Goal: Task Accomplishment & Management: Use online tool/utility

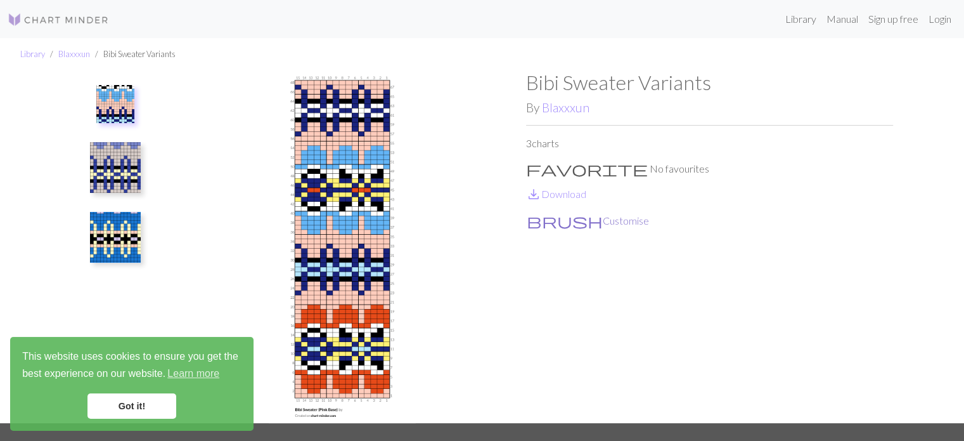
click at [571, 222] on button "brush Customise" at bounding box center [588, 220] width 124 height 16
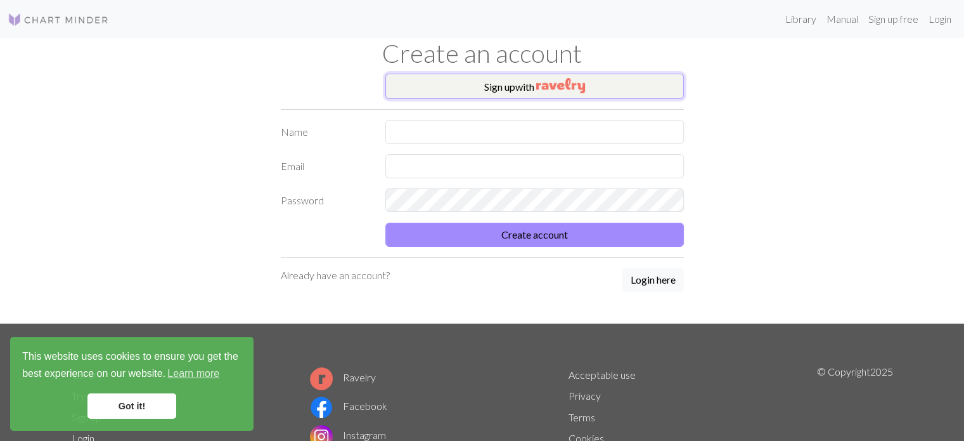
click at [570, 78] on img "button" at bounding box center [560, 85] width 49 height 15
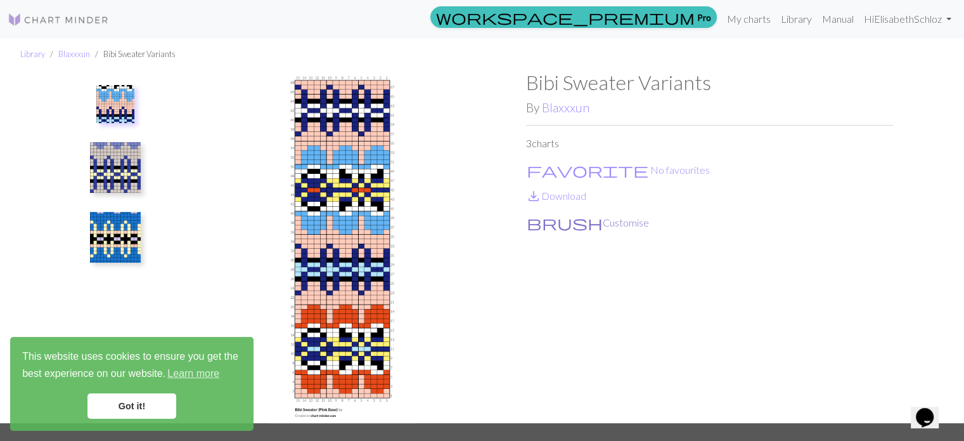
click at [578, 225] on button "brush Customise" at bounding box center [588, 222] width 124 height 16
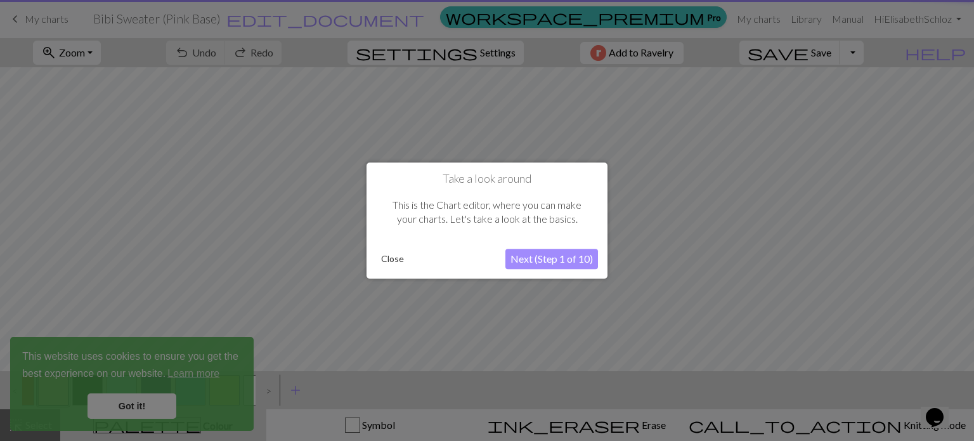
click at [148, 403] on div at bounding box center [487, 220] width 974 height 441
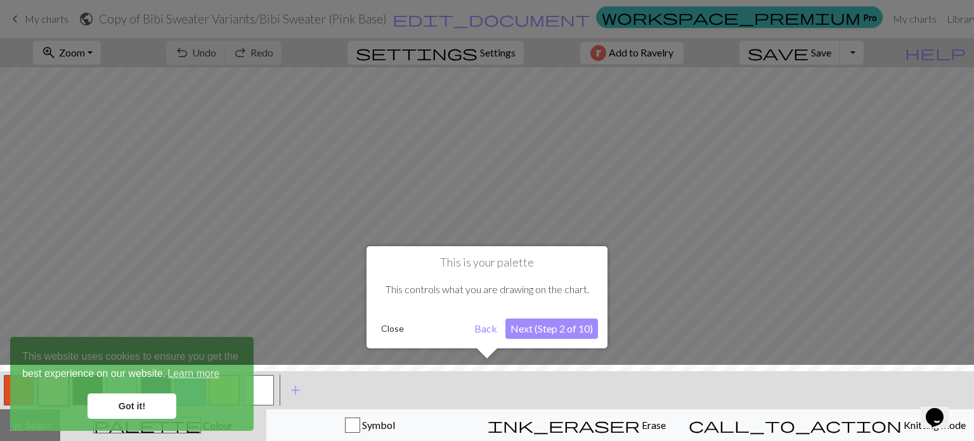
click at [489, 326] on button "Back" at bounding box center [485, 328] width 33 height 20
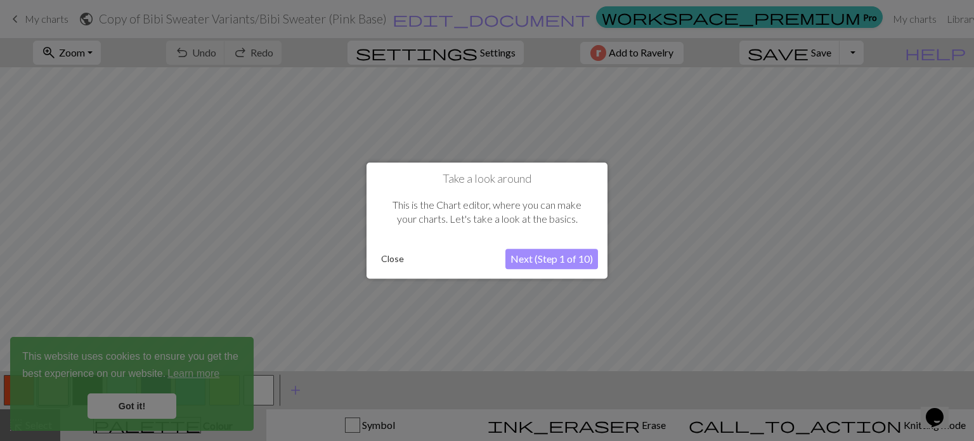
click at [545, 257] on button "Next (Step 1 of 10)" at bounding box center [551, 258] width 93 height 20
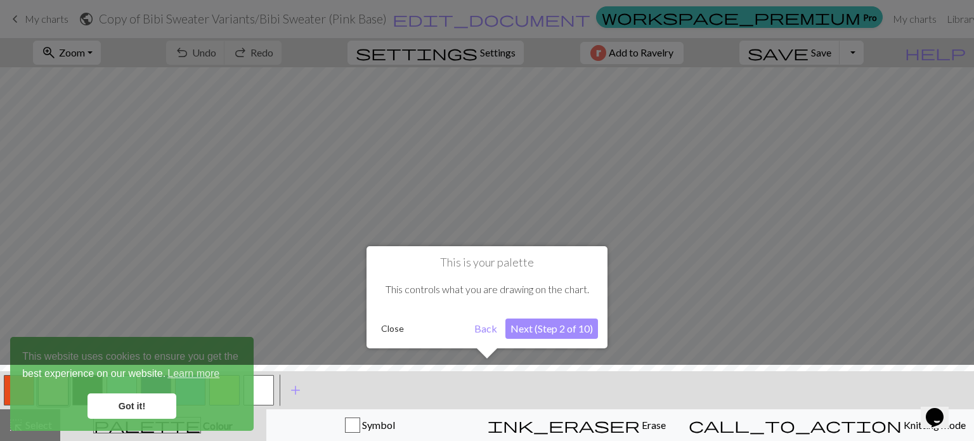
click at [568, 332] on button "Next (Step 2 of 10)" at bounding box center [551, 328] width 93 height 20
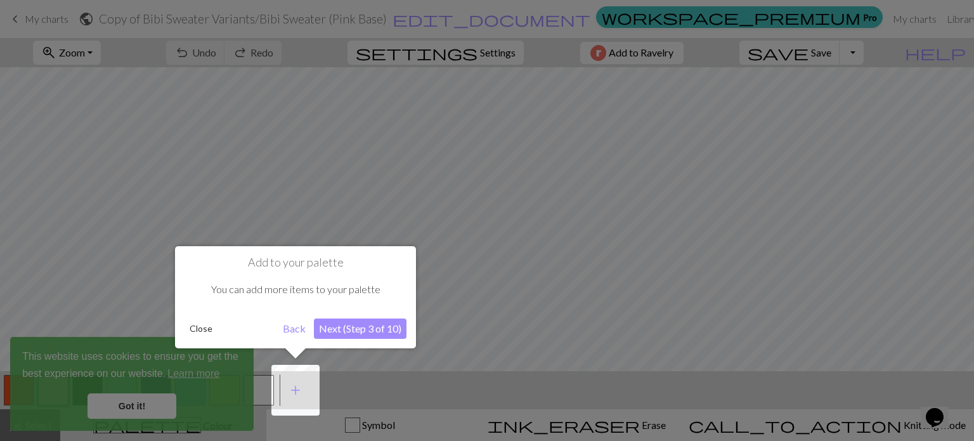
click at [162, 397] on div at bounding box center [487, 220] width 974 height 441
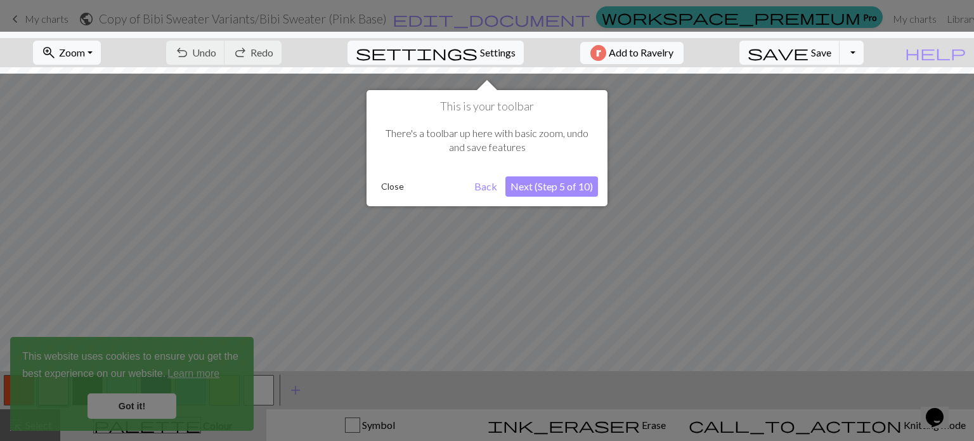
click at [565, 184] on button "Next (Step 5 of 10)" at bounding box center [551, 186] width 93 height 20
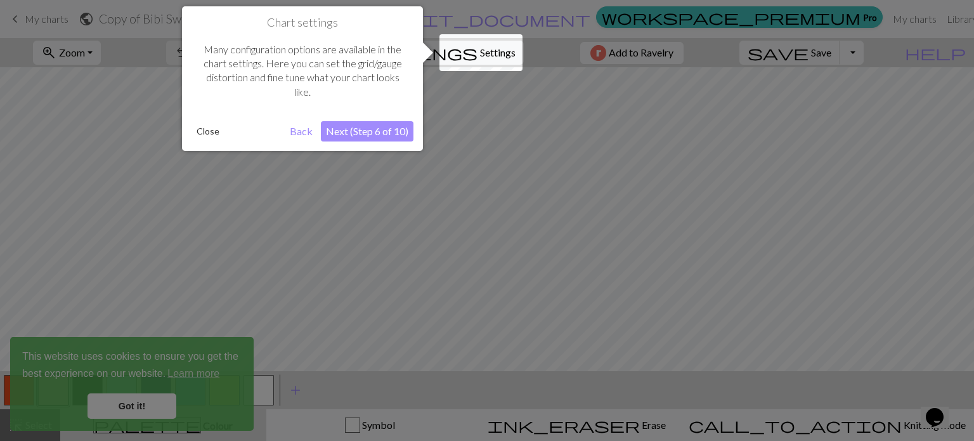
click at [389, 130] on button "Next (Step 6 of 10)" at bounding box center [367, 131] width 93 height 20
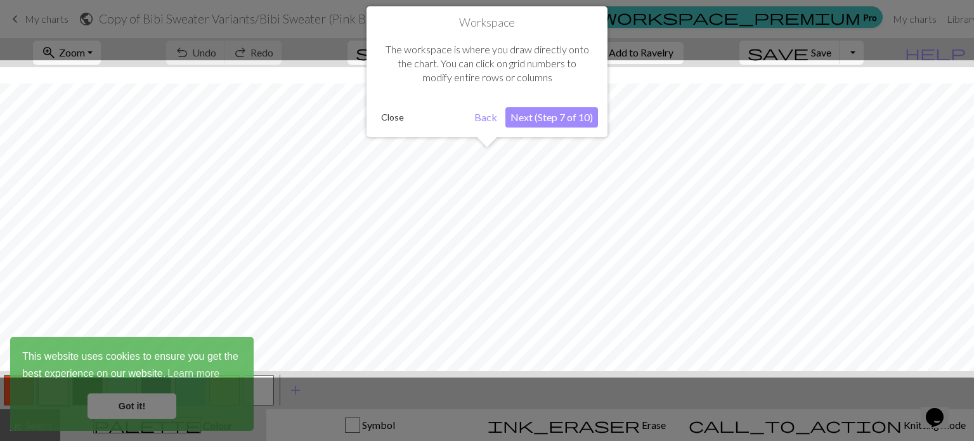
scroll to position [48, 0]
click at [387, 120] on button "Close" at bounding box center [392, 117] width 33 height 19
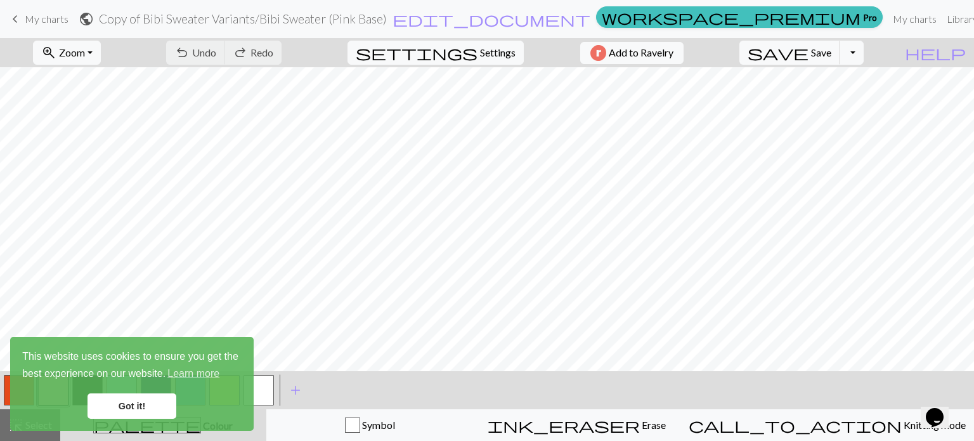
click at [142, 404] on link "Got it!" at bounding box center [131, 405] width 89 height 25
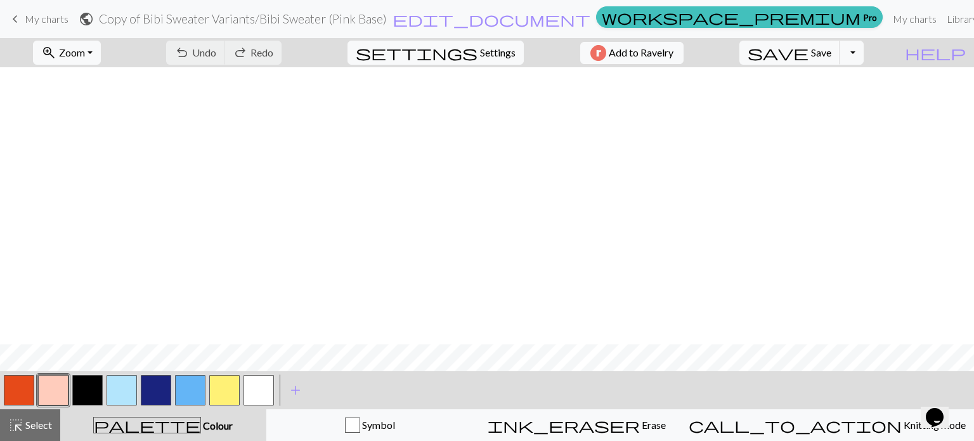
scroll to position [624, 0]
click at [488, 43] on button "settings Settings" at bounding box center [435, 53] width 176 height 24
select select "aran"
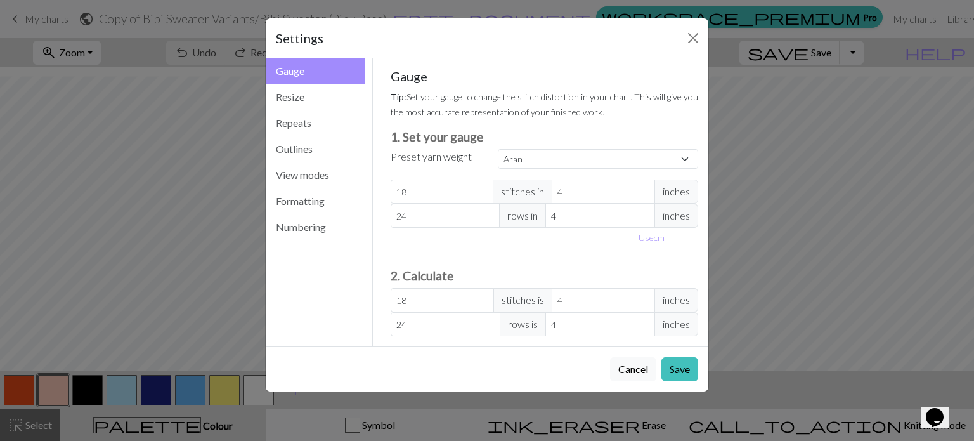
click at [830, 162] on div "Settings Gauge Gauge Resize Repeats Outlines View modes Formatting Numbering Ga…" at bounding box center [487, 220] width 974 height 441
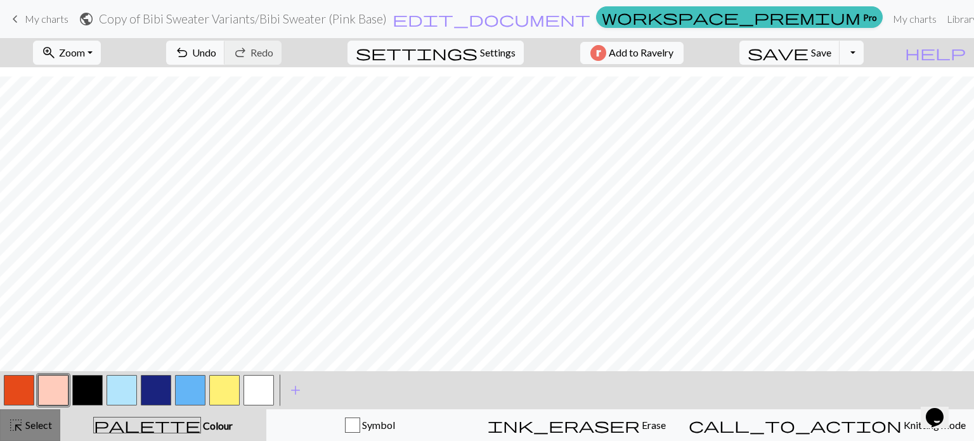
click at [37, 423] on span "Select" at bounding box center [37, 424] width 29 height 12
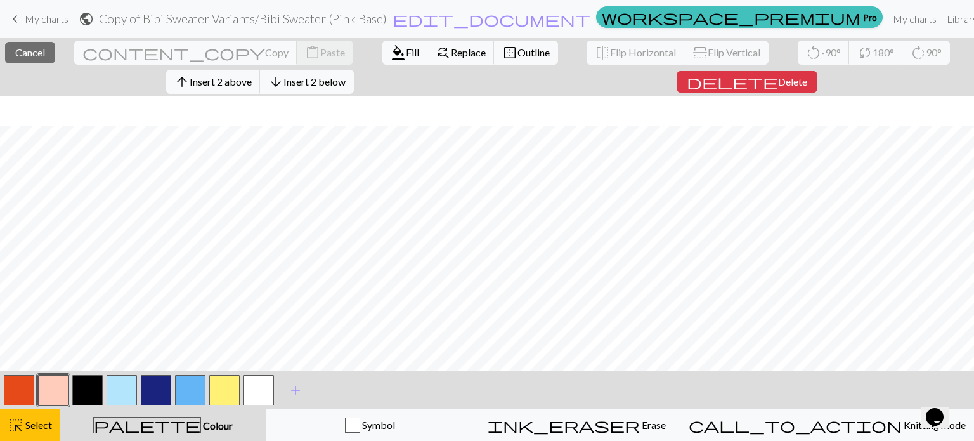
scroll to position [654, 0]
click at [293, 393] on span "add" at bounding box center [295, 390] width 15 height 18
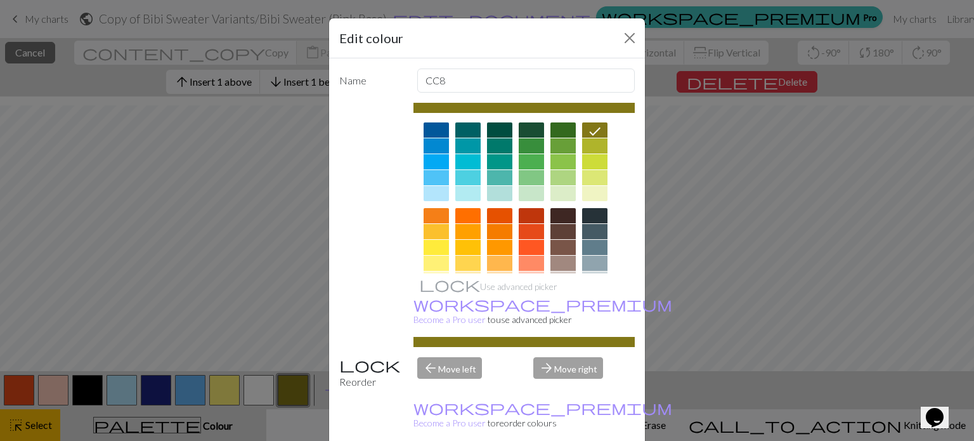
scroll to position [43, 0]
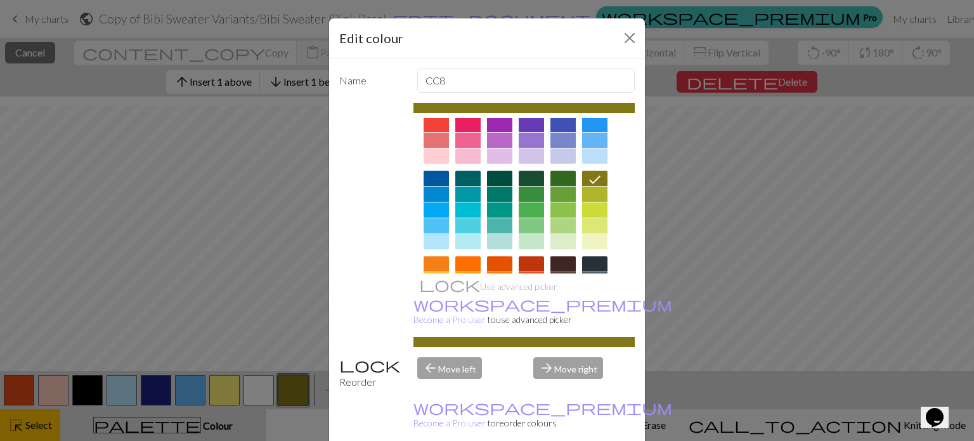
click at [562, 260] on div at bounding box center [562, 263] width 25 height 15
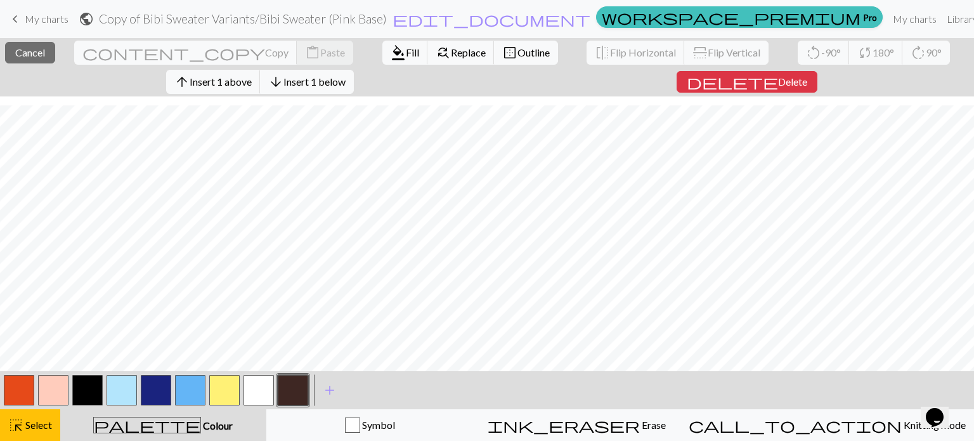
click at [290, 391] on button "button" at bounding box center [293, 390] width 30 height 30
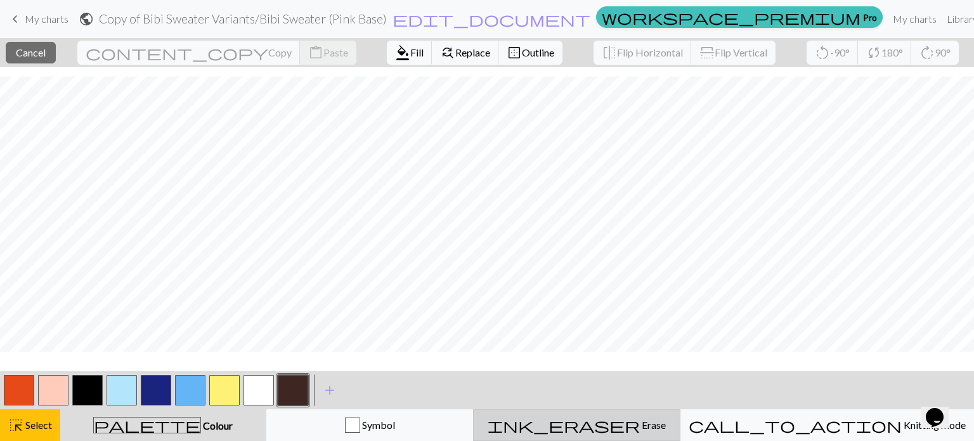
scroll to position [624, 0]
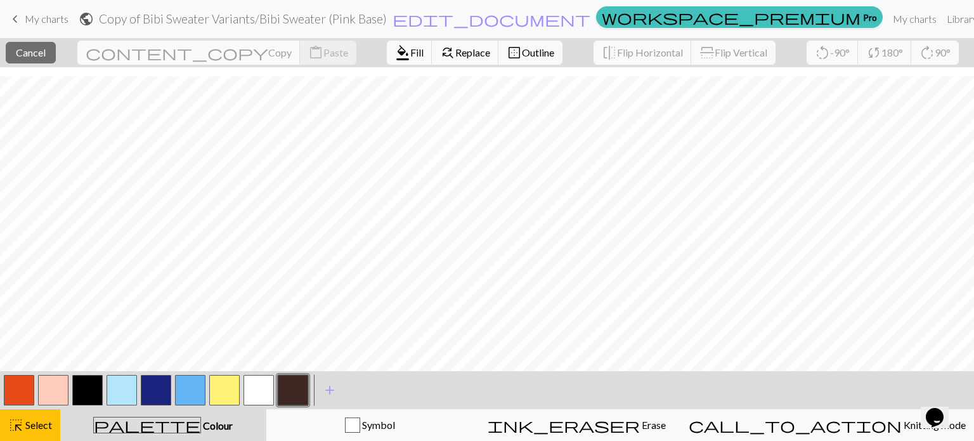
click at [295, 387] on button "button" at bounding box center [293, 390] width 30 height 30
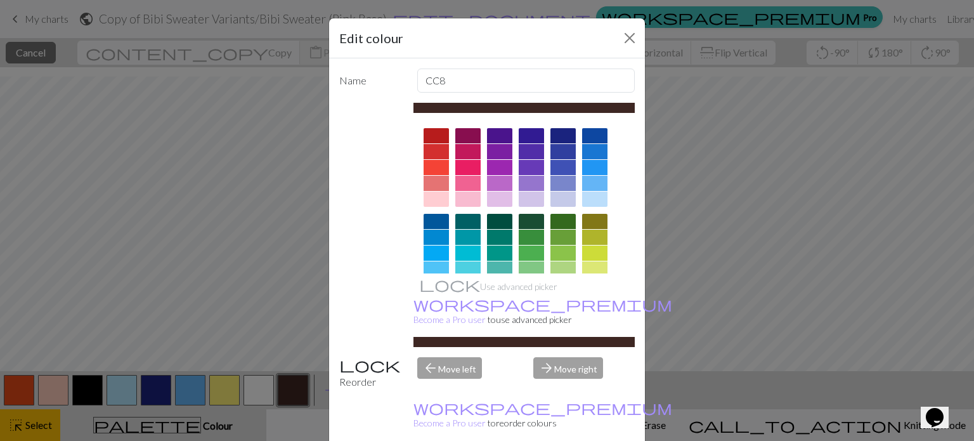
click at [731, 240] on div "Edit colour Name CC8 Use advanced picker workspace_premium Become a Pro user to…" at bounding box center [487, 220] width 974 height 441
